Goal: Find contact information: Find contact information

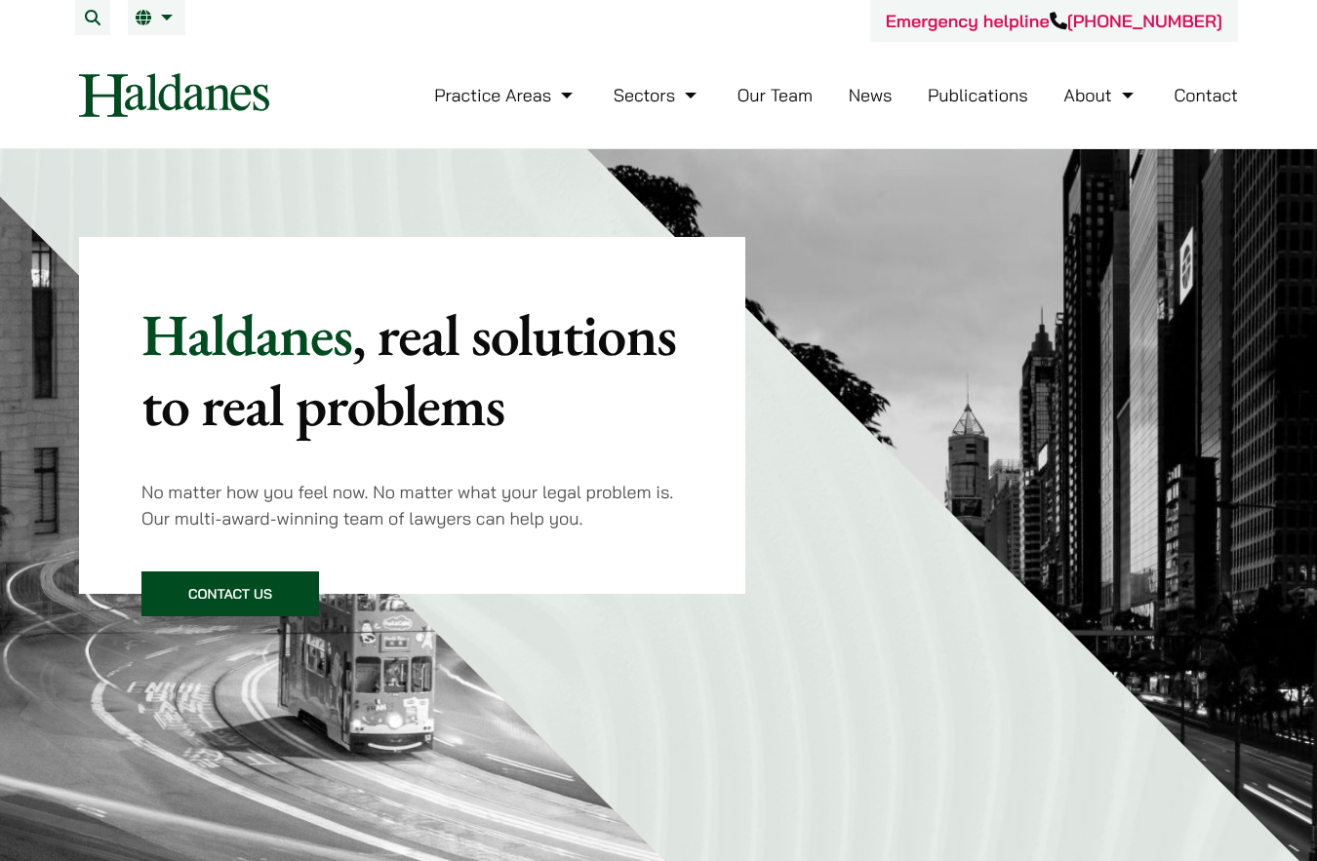
click at [390, 8] on div "Emergency helpline [PHONE_NUMBER]" at bounding box center [658, 21] width 1159 height 42
click at [783, 90] on link "Our Team" at bounding box center [774, 95] width 75 height 22
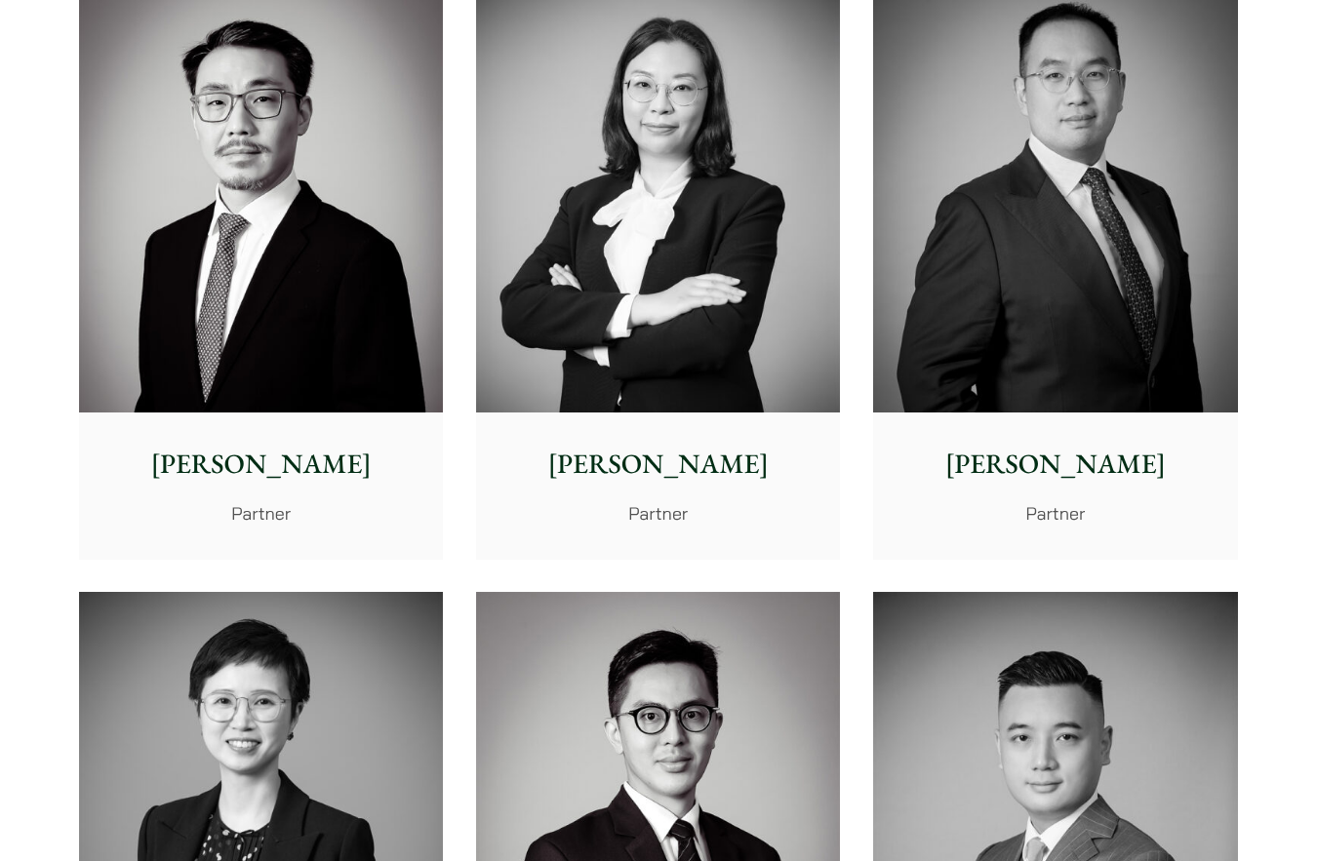
scroll to position [3024, 0]
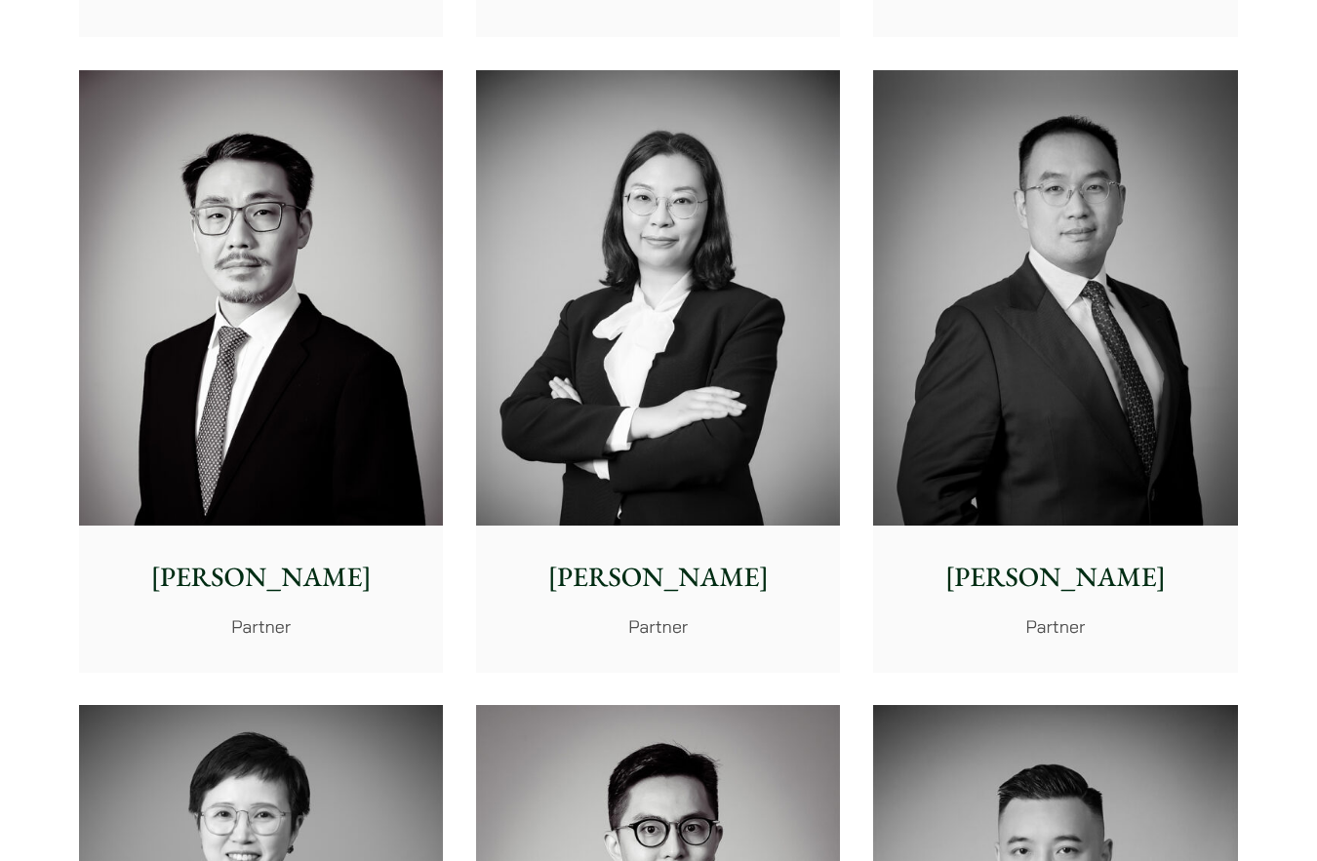
click at [681, 429] on img at bounding box center [658, 297] width 364 height 455
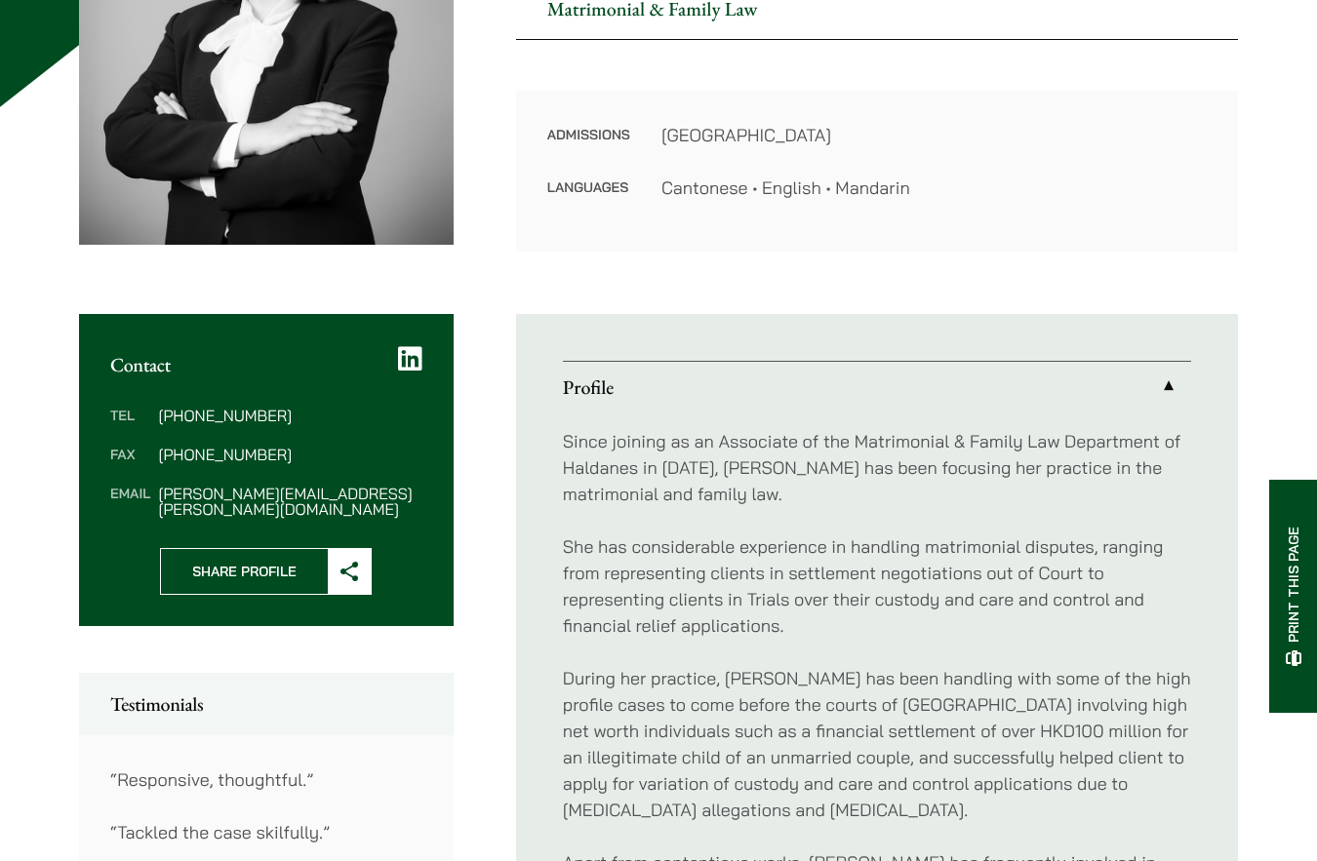
scroll to position [293, 0]
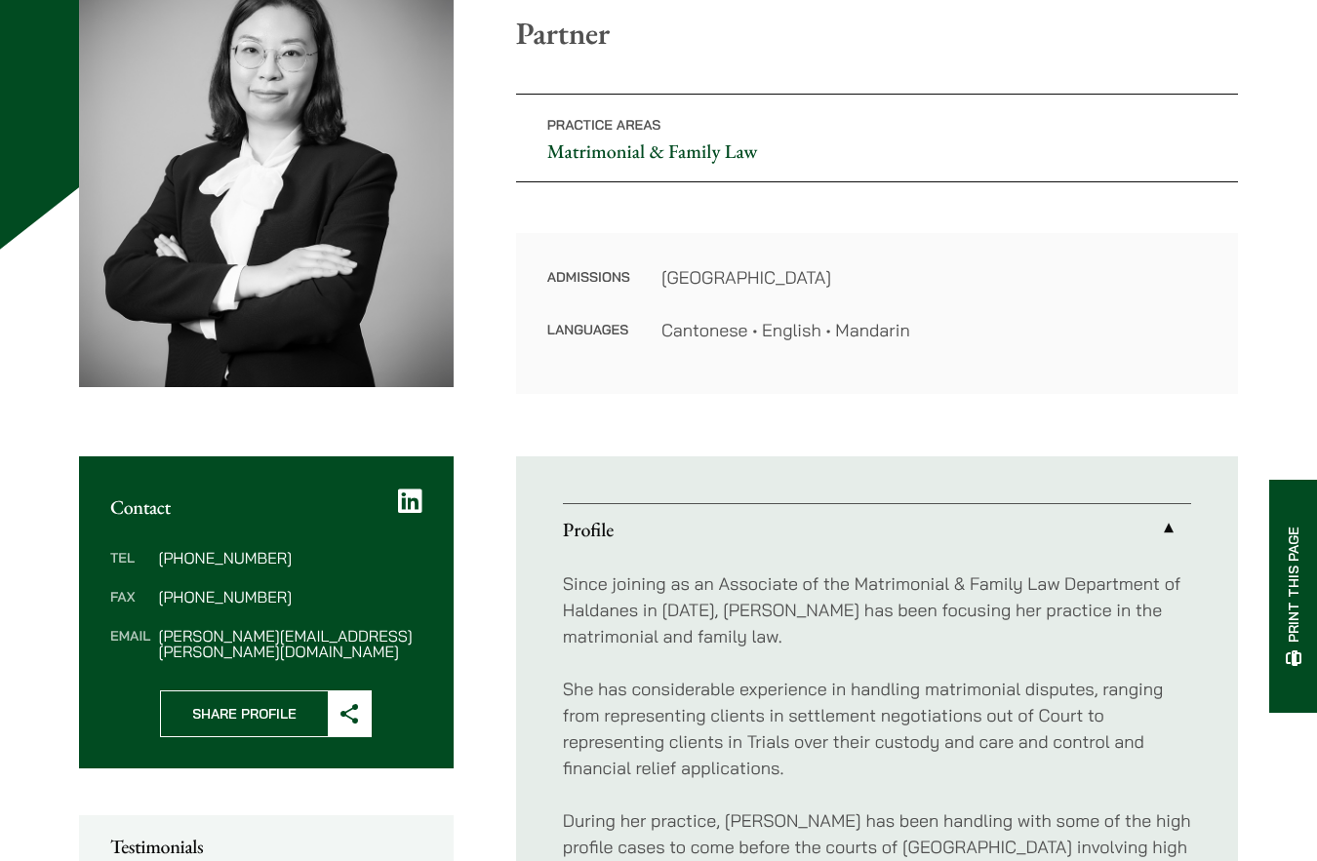
click at [290, 698] on span "Share Profile" at bounding box center [244, 714] width 167 height 45
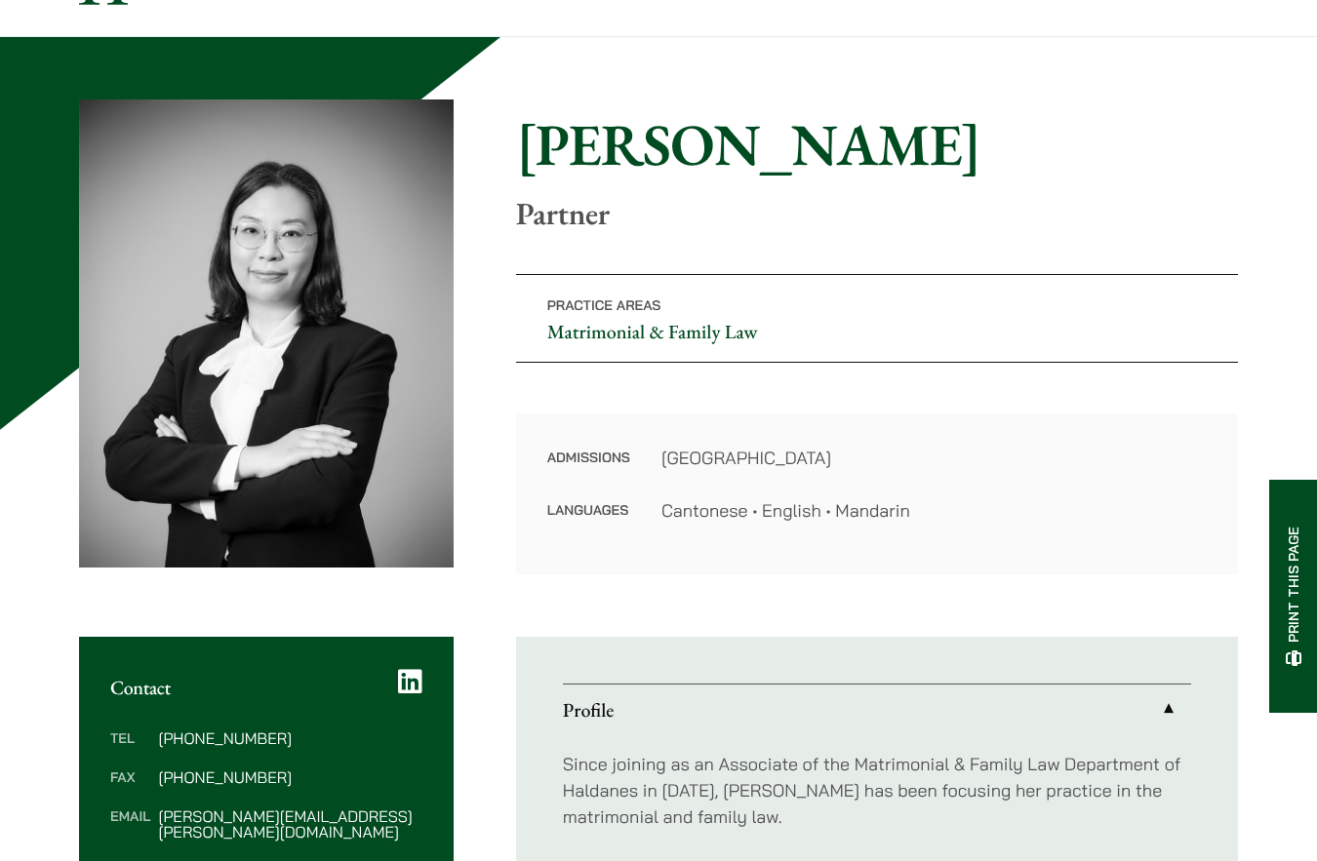
scroll to position [98, 0]
